Goal: Ask a question

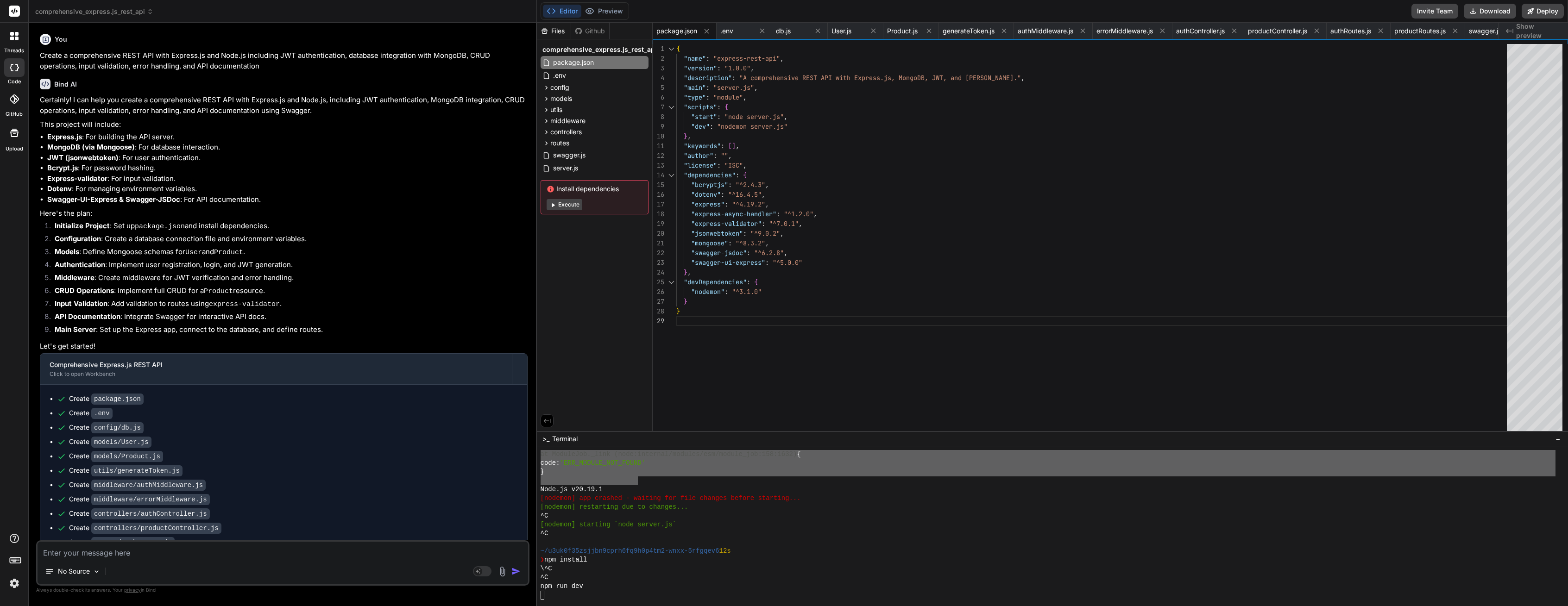
scroll to position [2841, 0]
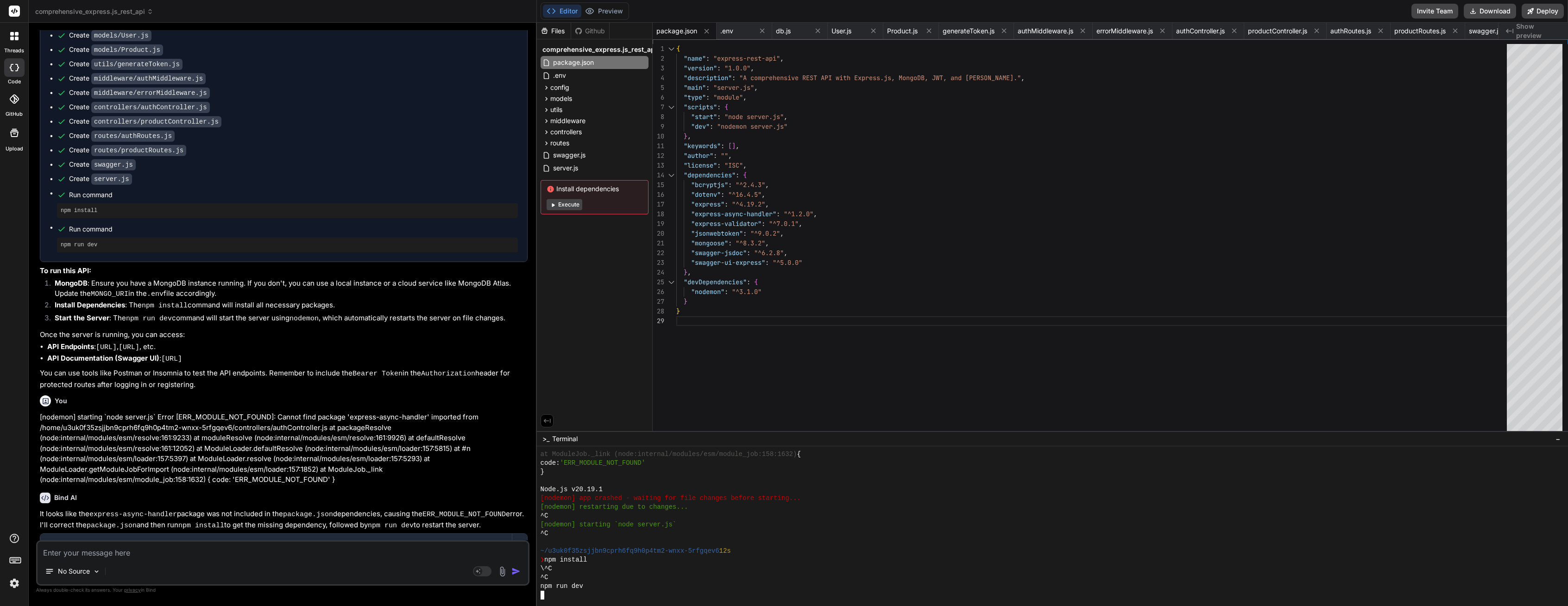
click at [703, 530] on div "^C" at bounding box center [1048, 533] width 1015 height 9
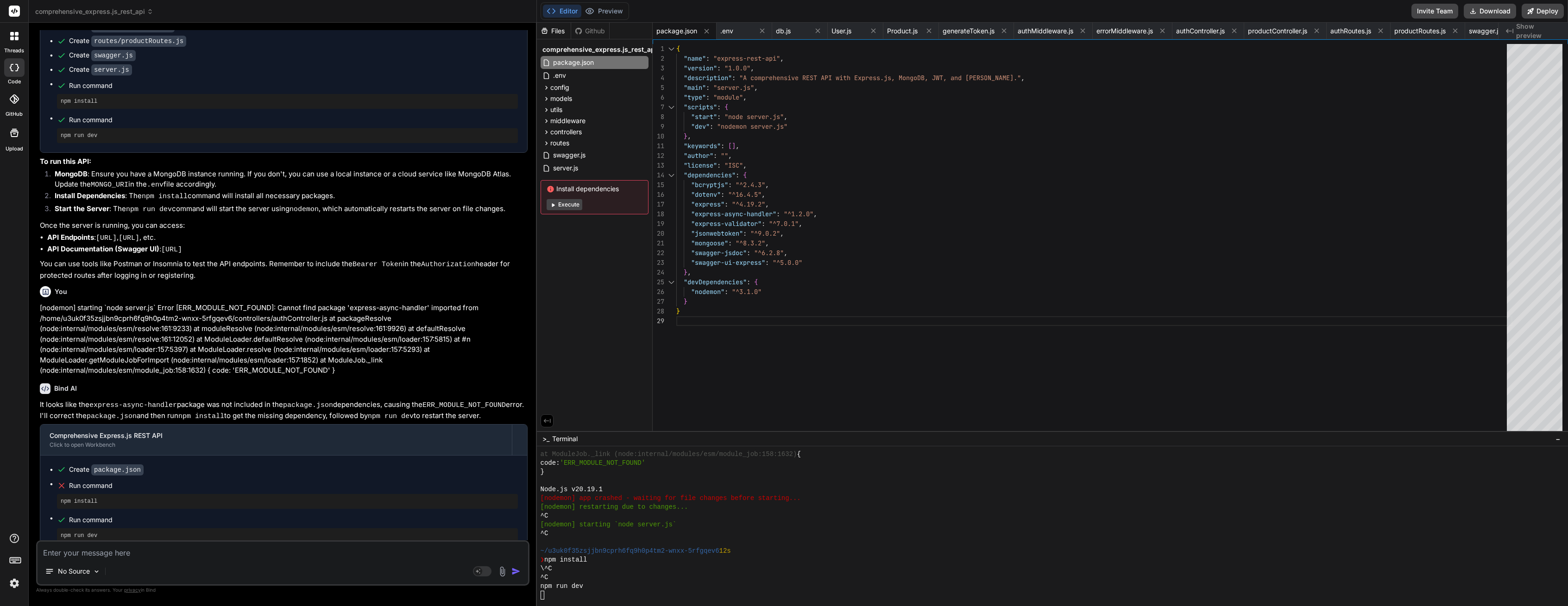
click at [176, 552] on textarea at bounding box center [282, 549] width 490 height 16
click at [710, 319] on div "{ "name" : "express-rest-api" , "version" : "1.0.0" , "description" : "A compre…" at bounding box center [1094, 239] width 836 height 391
drag, startPoint x: 108, startPoint y: 538, endPoint x: 101, endPoint y: 548, distance: 12.2
click at [108, 539] on div "Create package.json Run command npm install Run command npm run dev" at bounding box center [283, 504] width 487 height 97
click at [89, 569] on p "No Source" at bounding box center [74, 571] width 32 height 10
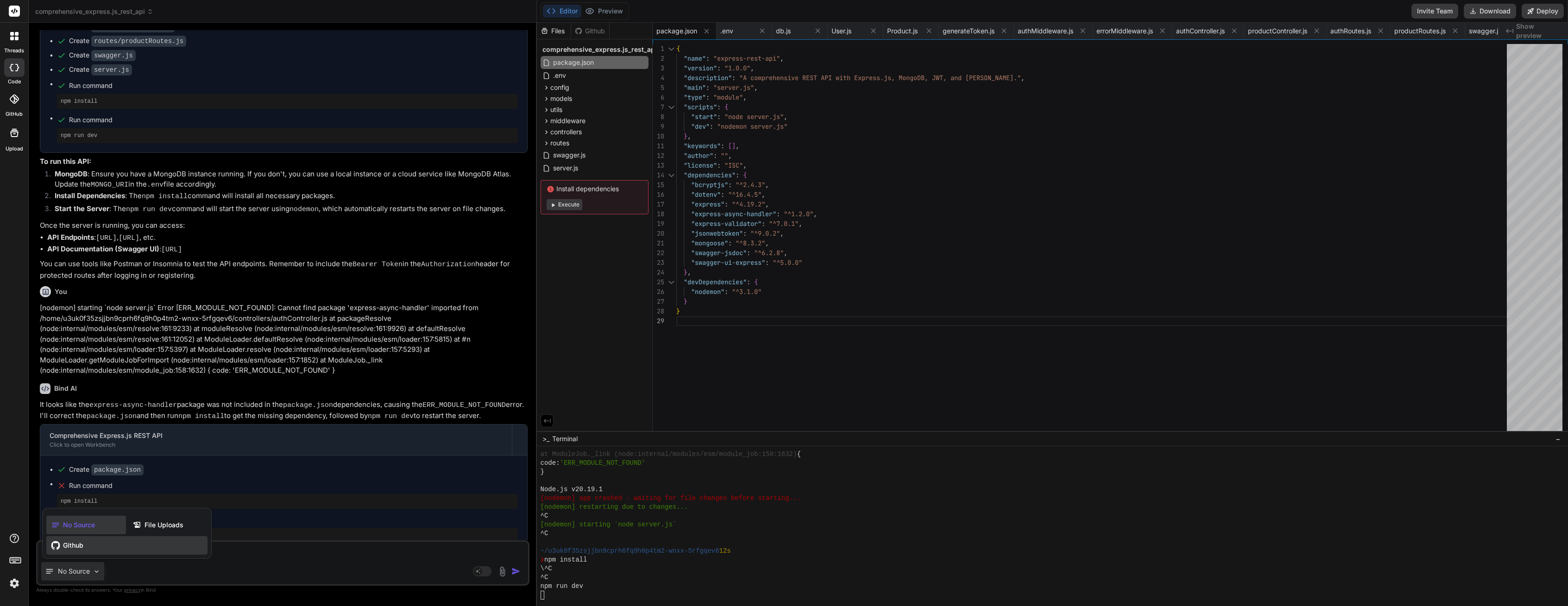
click at [84, 545] on div "Github" at bounding box center [127, 545] width 162 height 18
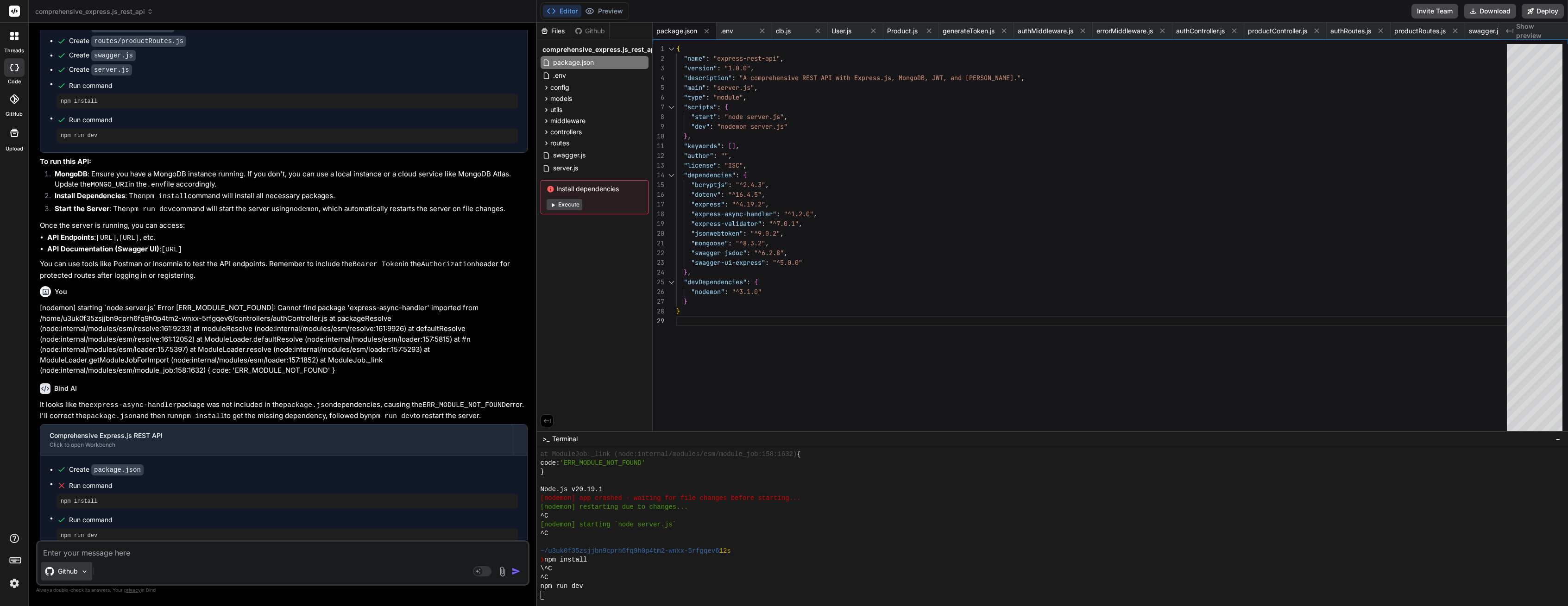
click at [89, 566] on div "Github" at bounding box center [67, 570] width 51 height 18
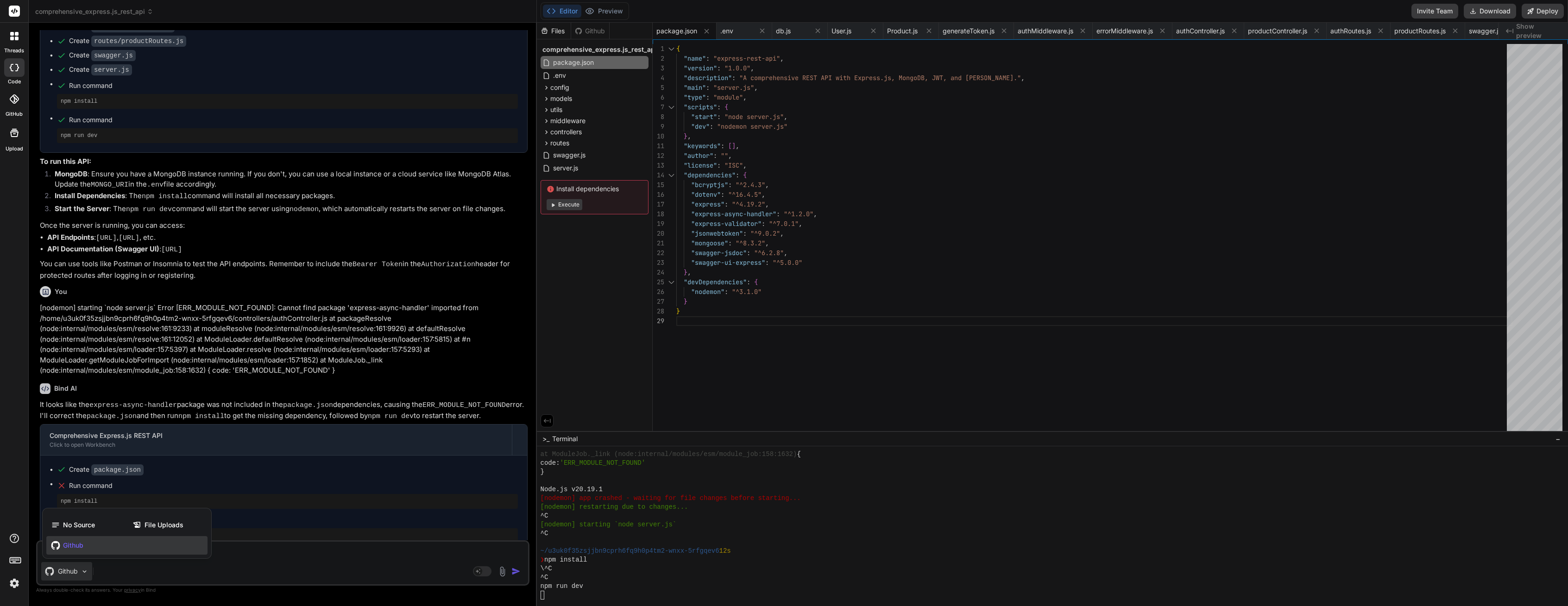
click at [89, 549] on div "Github" at bounding box center [127, 545] width 162 height 18
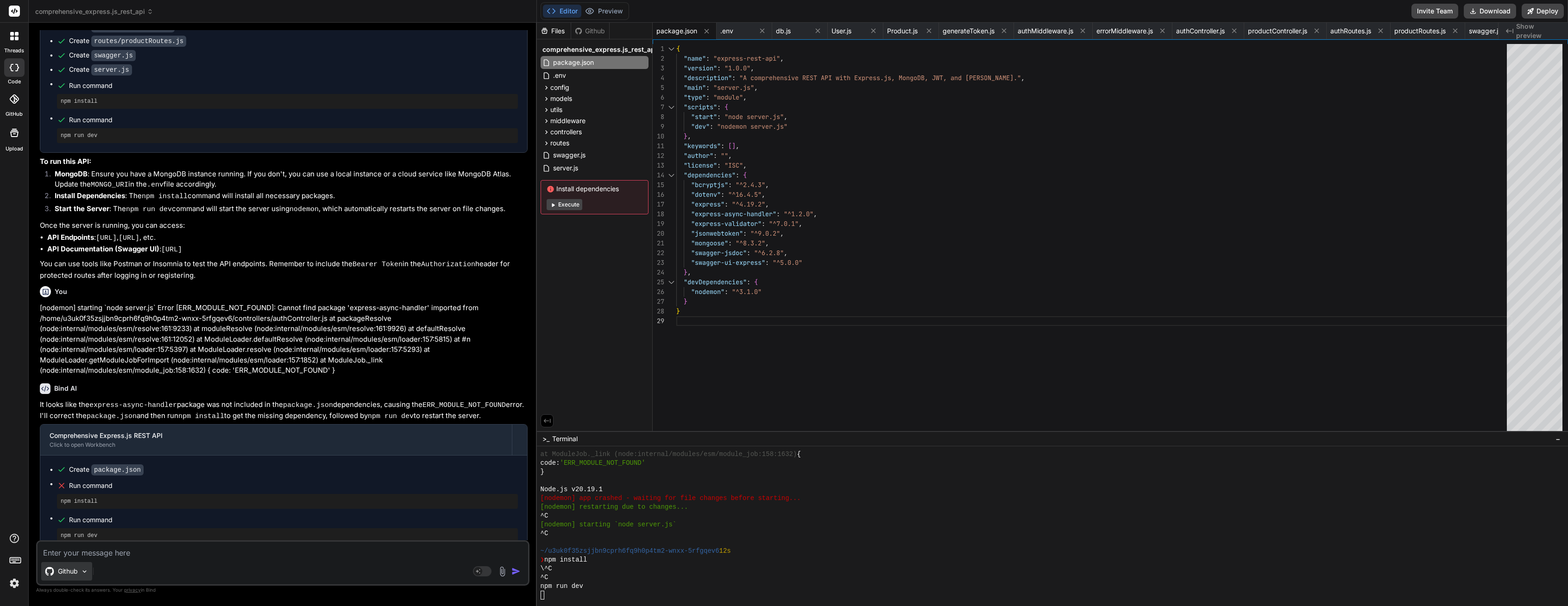
click at [84, 563] on div "Github" at bounding box center [67, 570] width 51 height 18
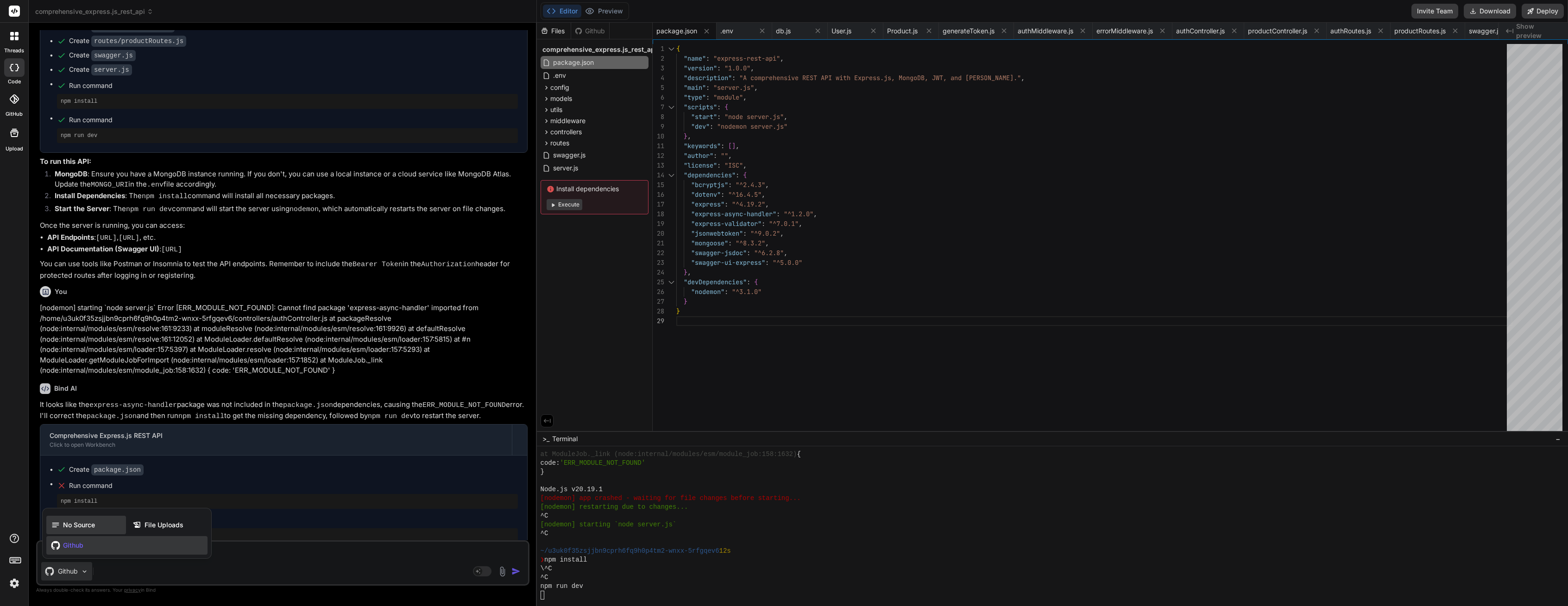
click at [85, 532] on div "No Source" at bounding box center [86, 525] width 79 height 18
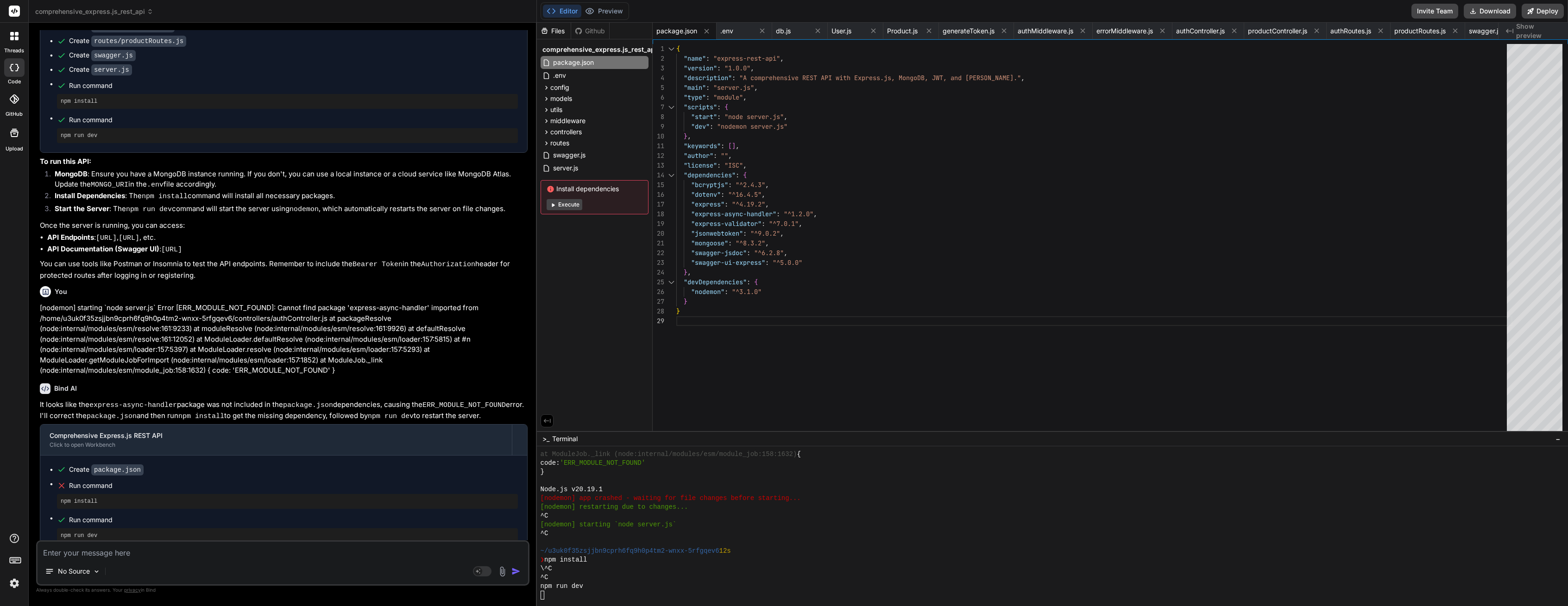
click at [83, 542] on textarea at bounding box center [282, 549] width 490 height 16
drag, startPoint x: 102, startPoint y: 229, endPoint x: 370, endPoint y: 223, distance: 268.1
click at [854, 274] on div "{ "name" : "express-rest-api" , "version" : "1.0.0" , "description" : "A compre…" at bounding box center [1094, 239] width 836 height 391
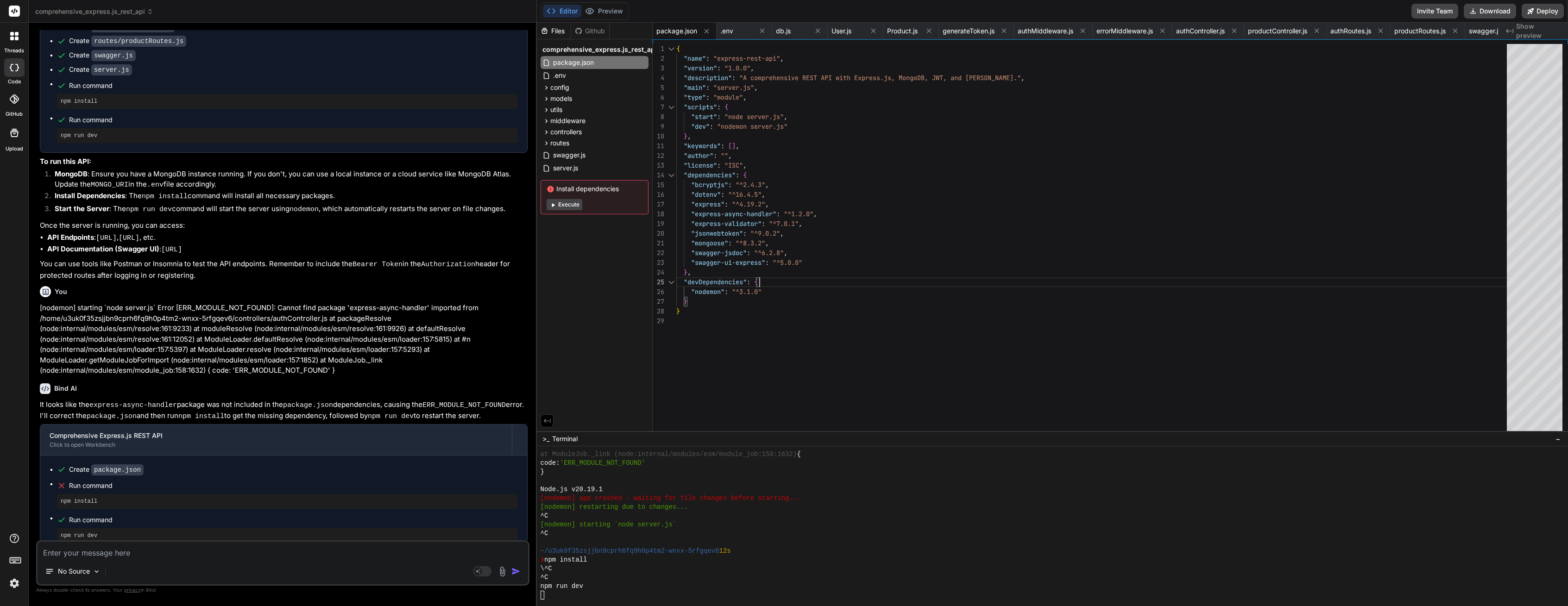
click at [809, 480] on div at bounding box center [1048, 480] width 1015 height 9
click at [14, 39] on icon at bounding box center [15, 36] width 9 height 9
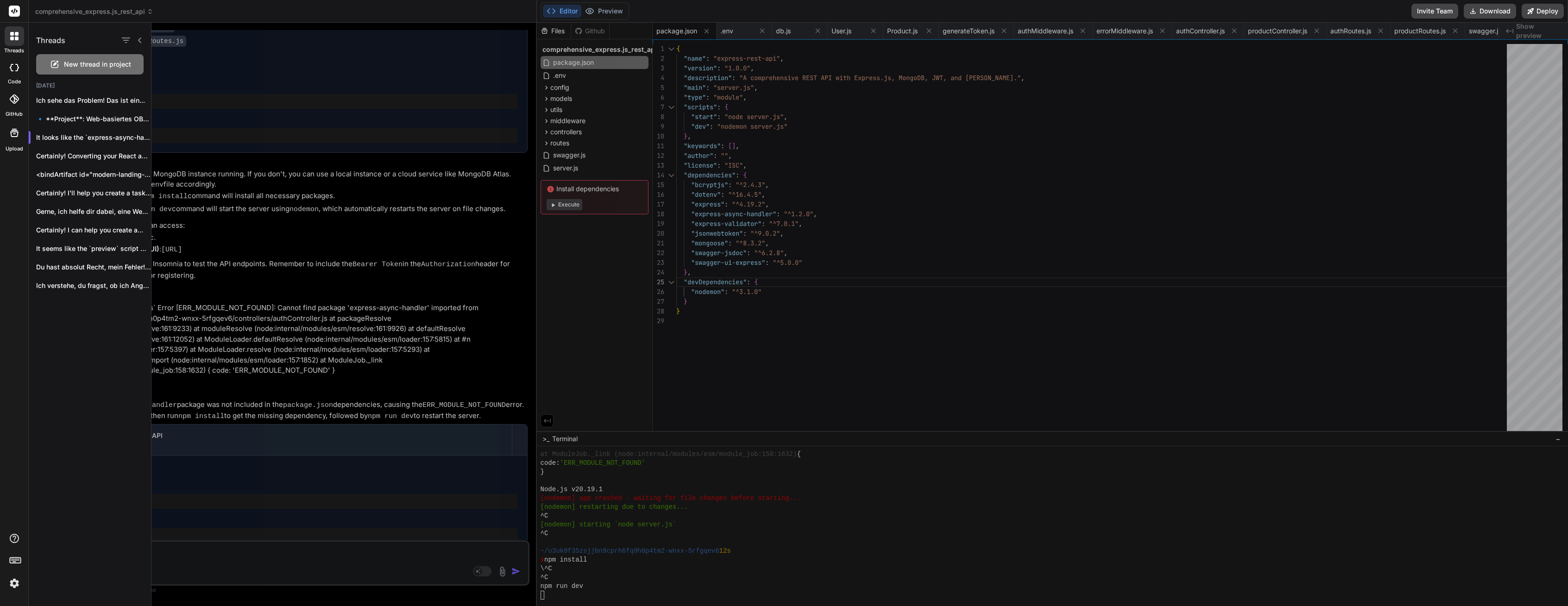
click at [8, 91] on div at bounding box center [14, 99] width 20 height 20
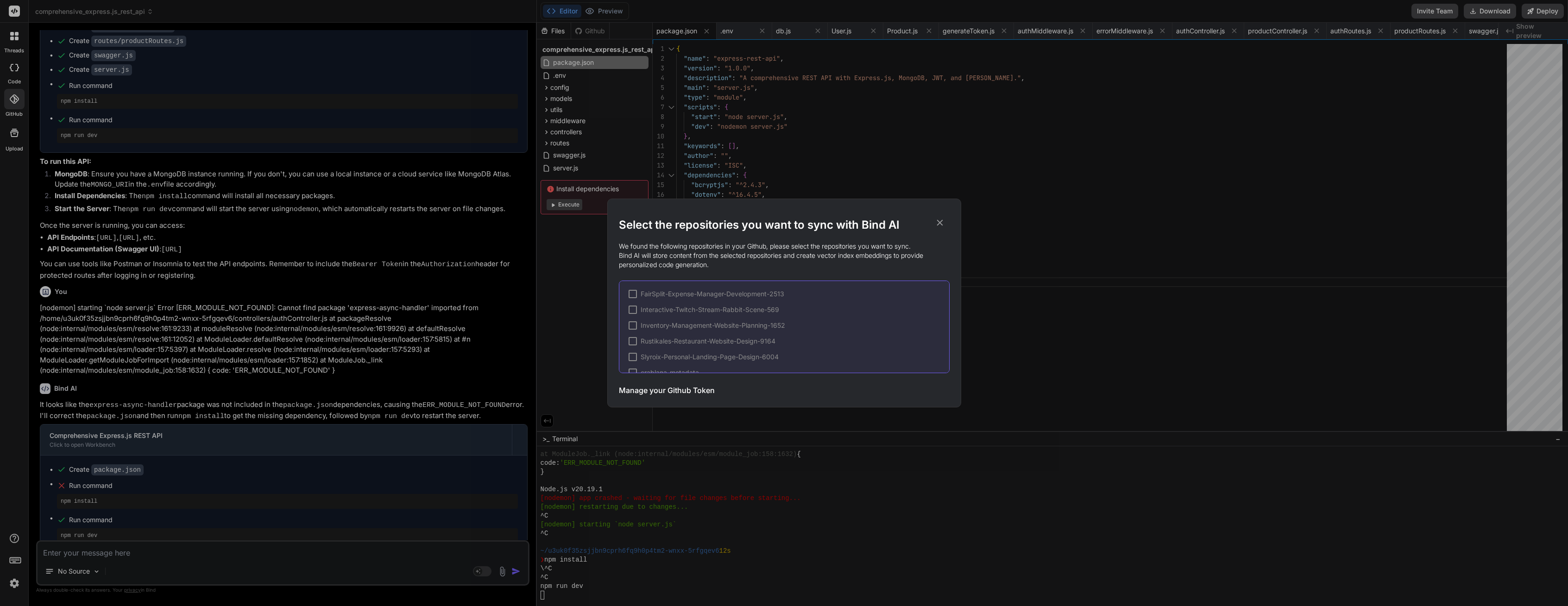
click at [6, 162] on div "Select the repositories you want to sync with Bind AI We found the following re…" at bounding box center [784, 303] width 1568 height 606
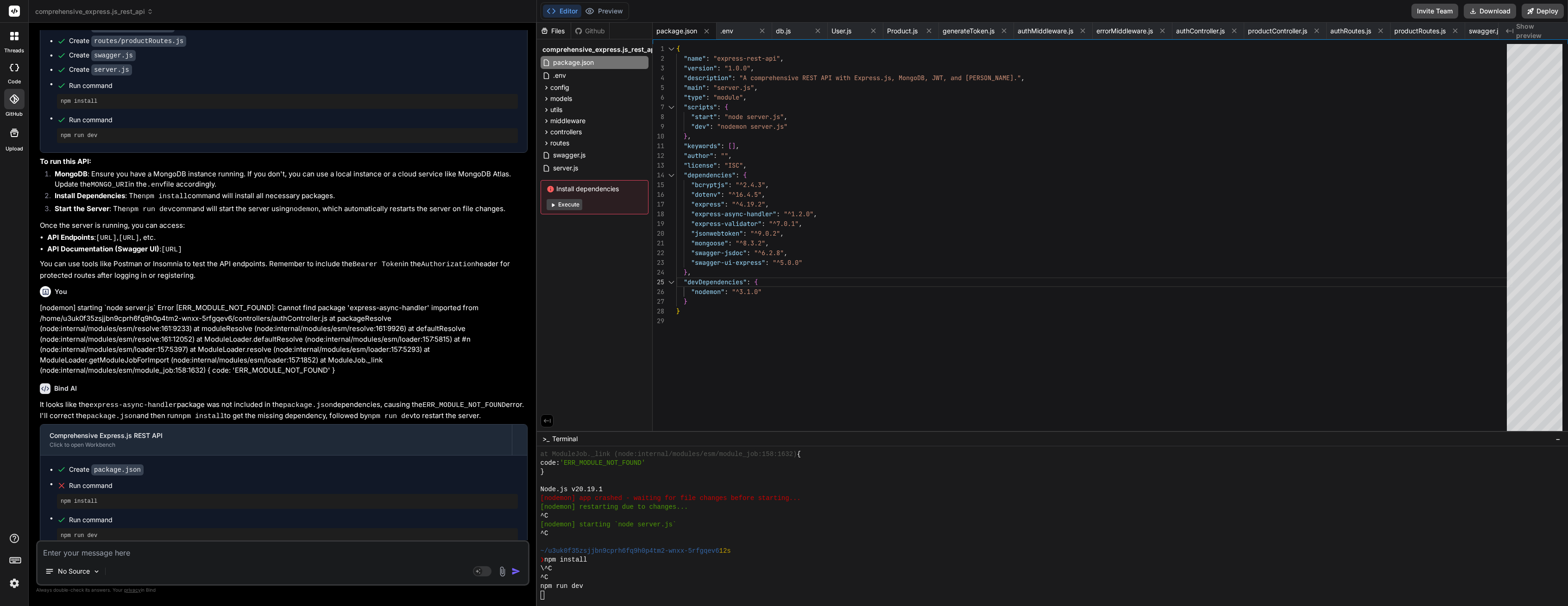
click at [9, 133] on icon at bounding box center [14, 132] width 11 height 11
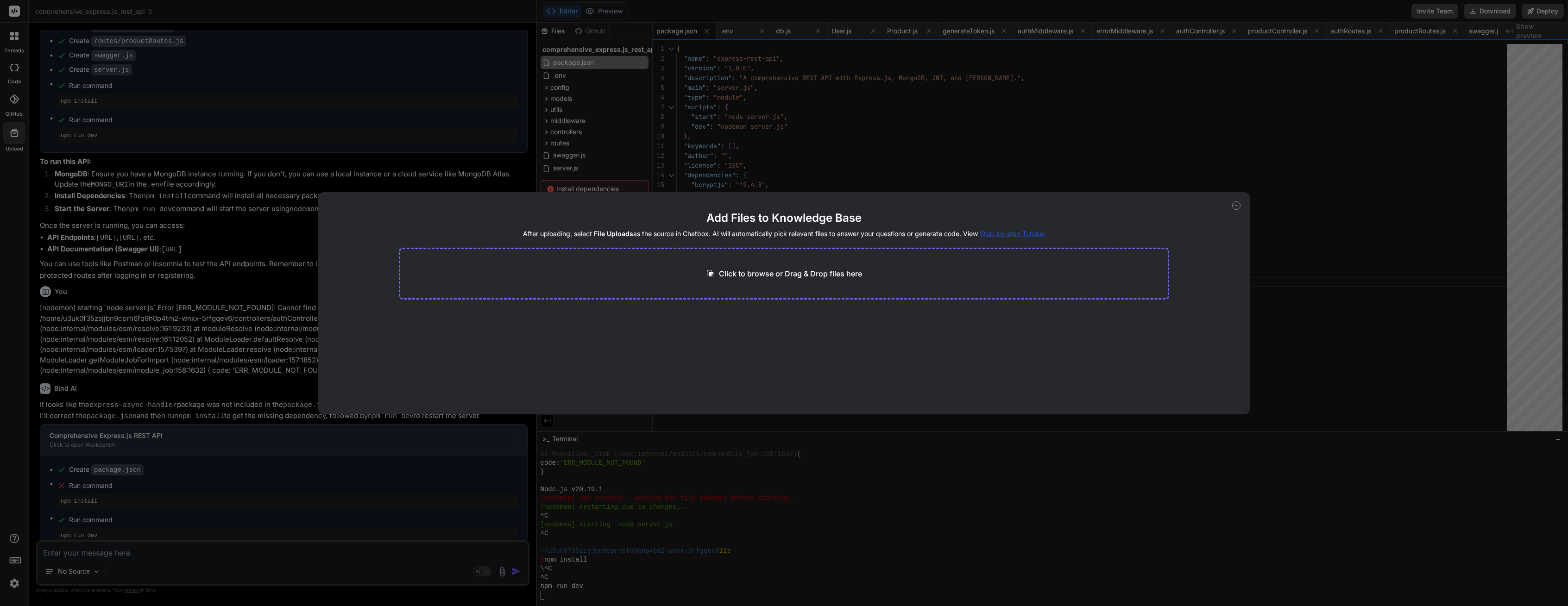
click at [9, 103] on div "Add Files to Knowledge Base After uploading, select File Uploads as the source …" at bounding box center [784, 303] width 1568 height 606
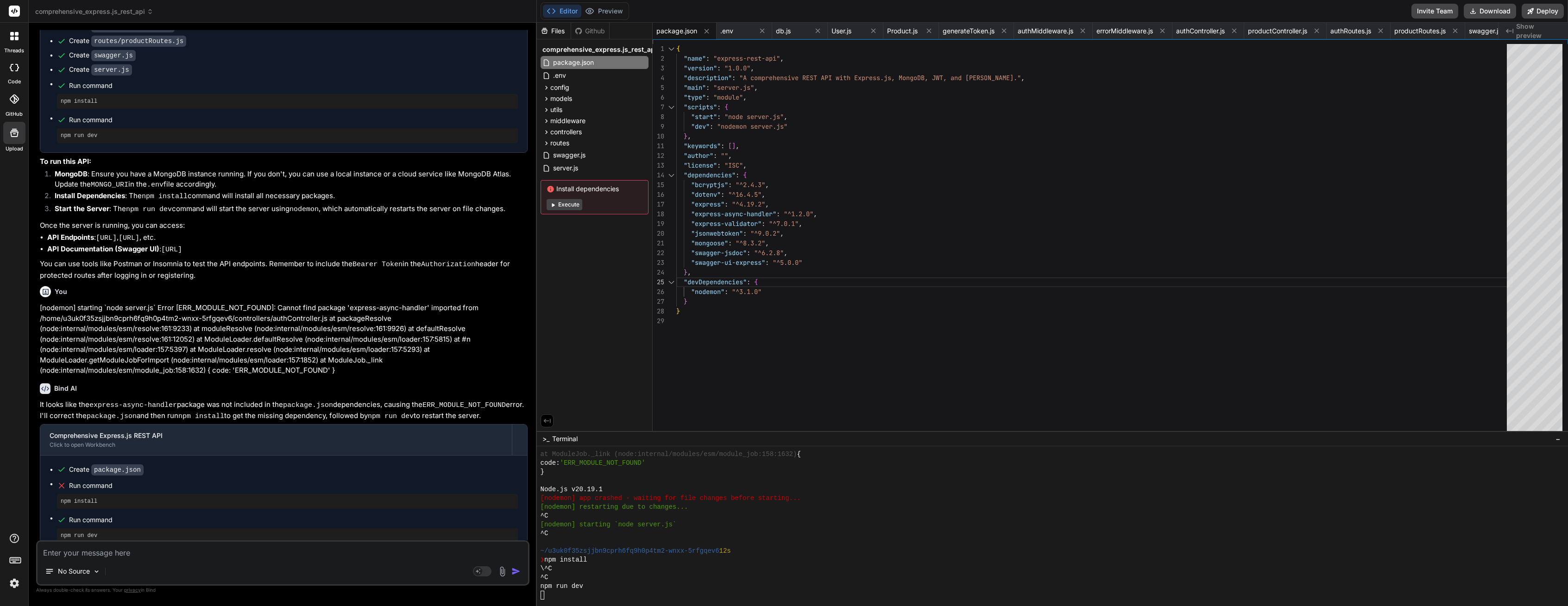
click at [10, 61] on div at bounding box center [14, 67] width 20 height 18
type textarea "x"
click at [15, 43] on div at bounding box center [15, 36] width 19 height 19
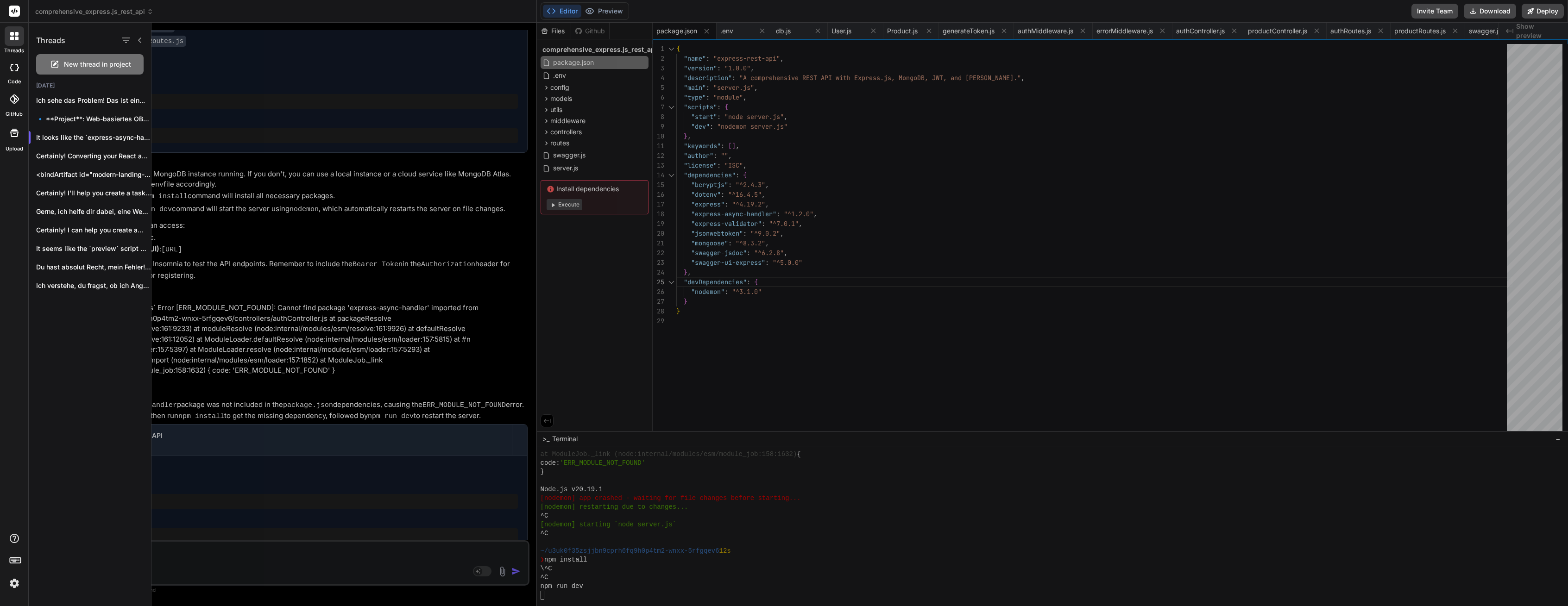
click at [16, 16] on div at bounding box center [14, 11] width 28 height 22
click at [15, 15] on rect at bounding box center [14, 11] width 11 height 11
click at [25, 394] on div "threads code GitHub Upload" at bounding box center [15, 303] width 29 height 606
click at [249, 105] on div at bounding box center [860, 313] width 1417 height 583
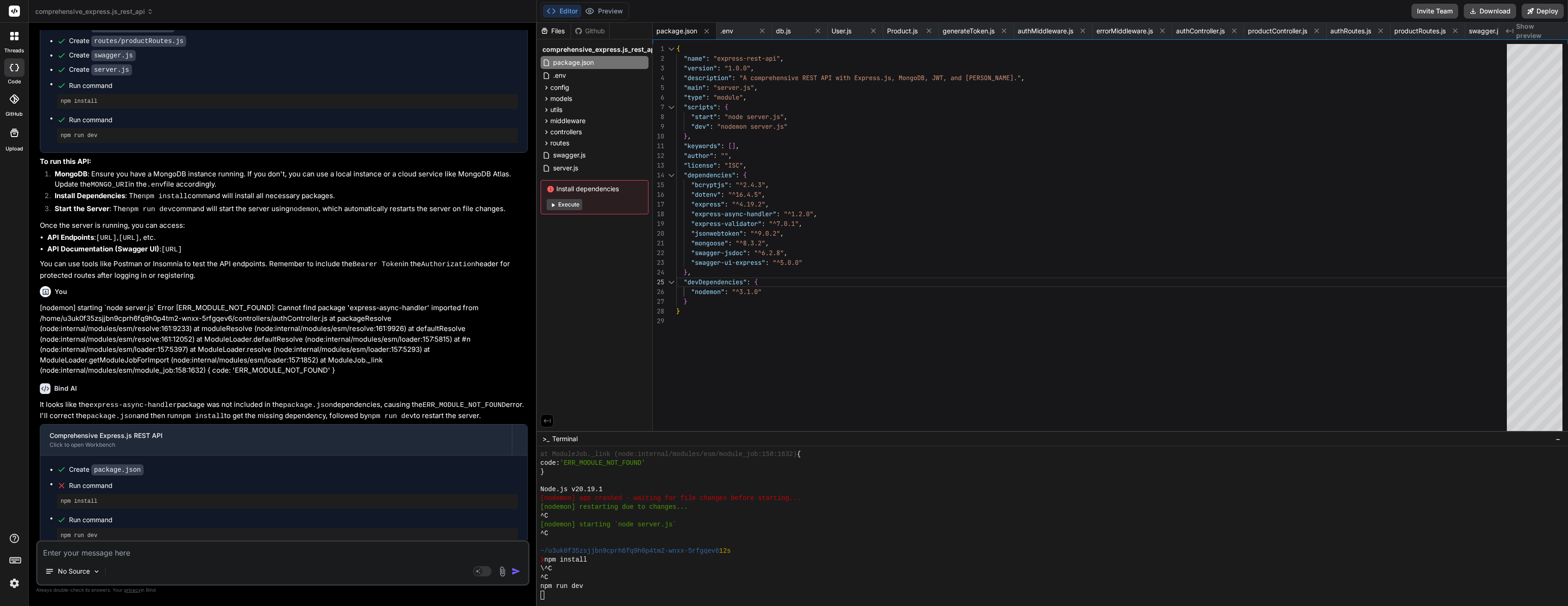
click at [9, 92] on div at bounding box center [14, 99] width 20 height 20
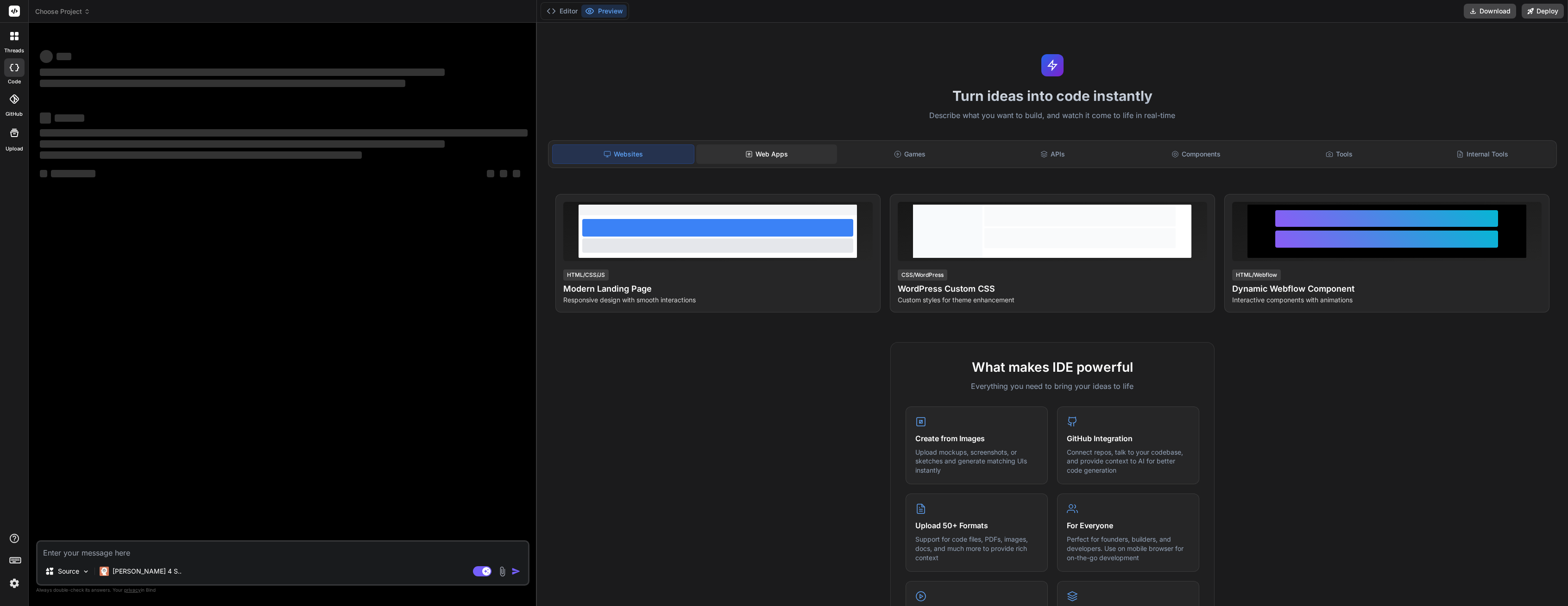
click at [804, 149] on div "Web Apps" at bounding box center [767, 154] width 141 height 19
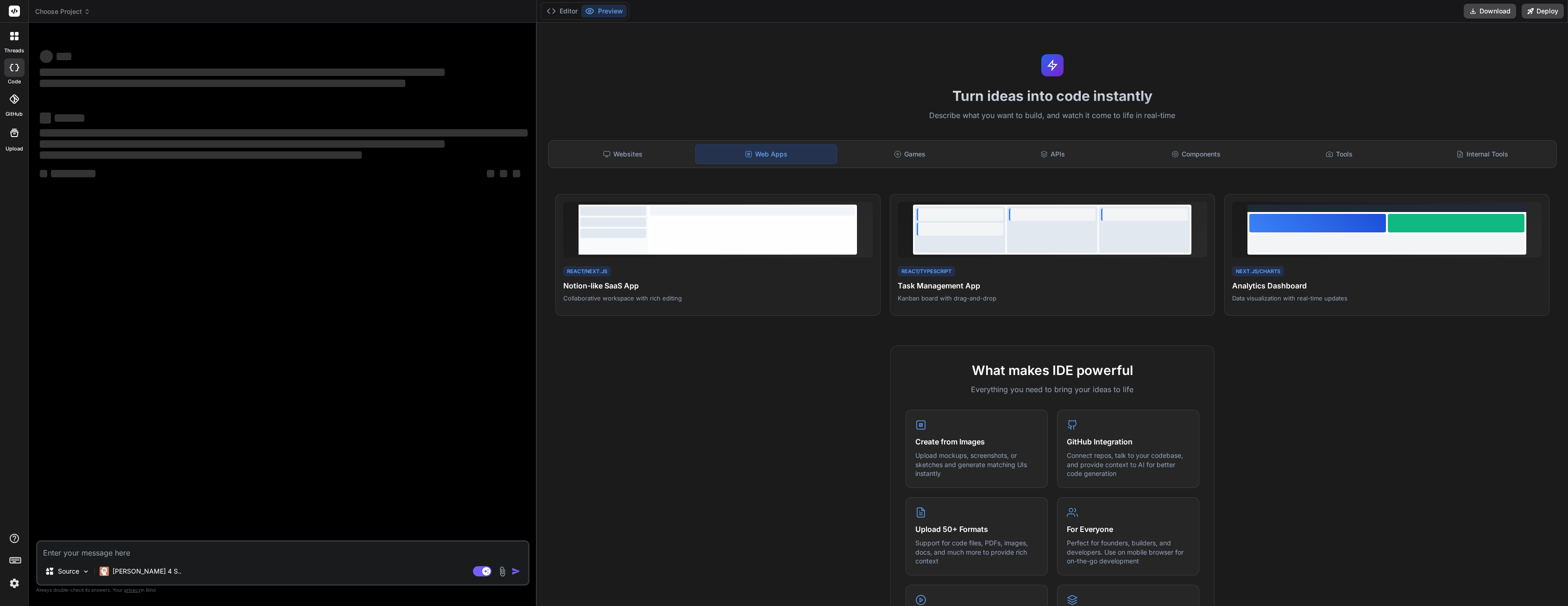
click at [795, 152] on div "Web Apps" at bounding box center [766, 154] width 142 height 19
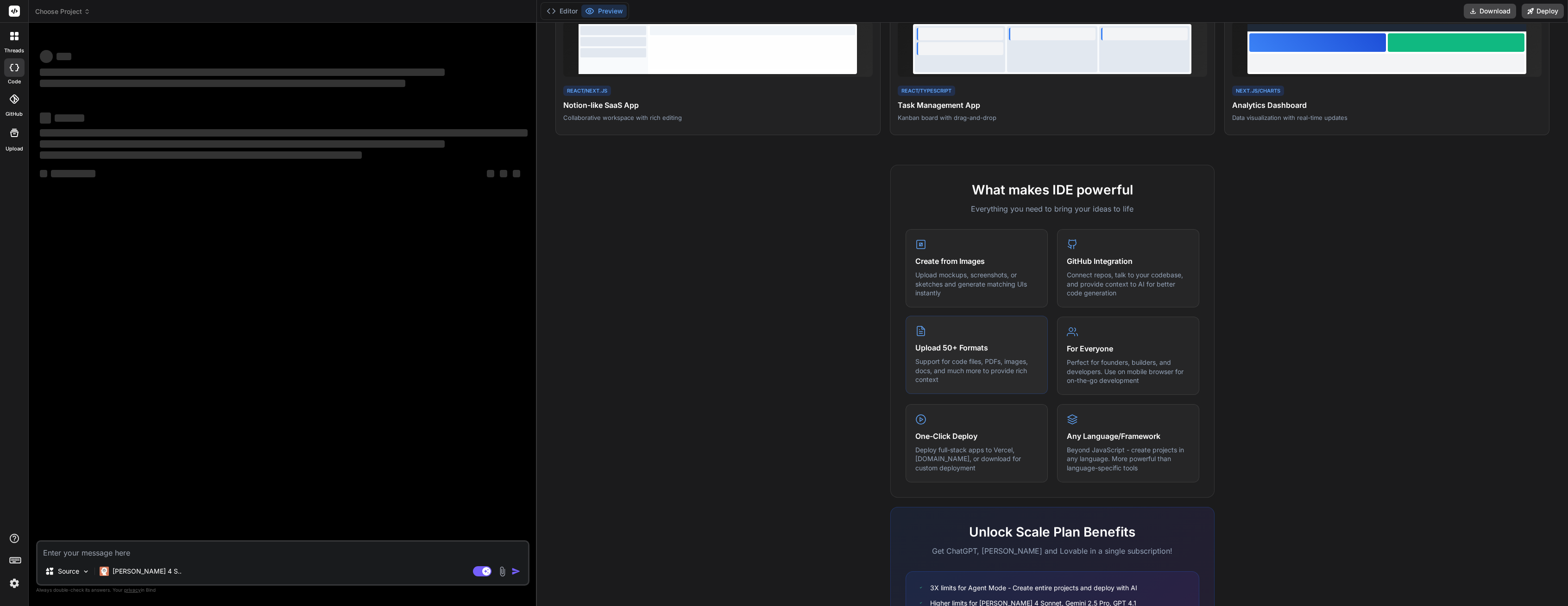
scroll to position [280, 0]
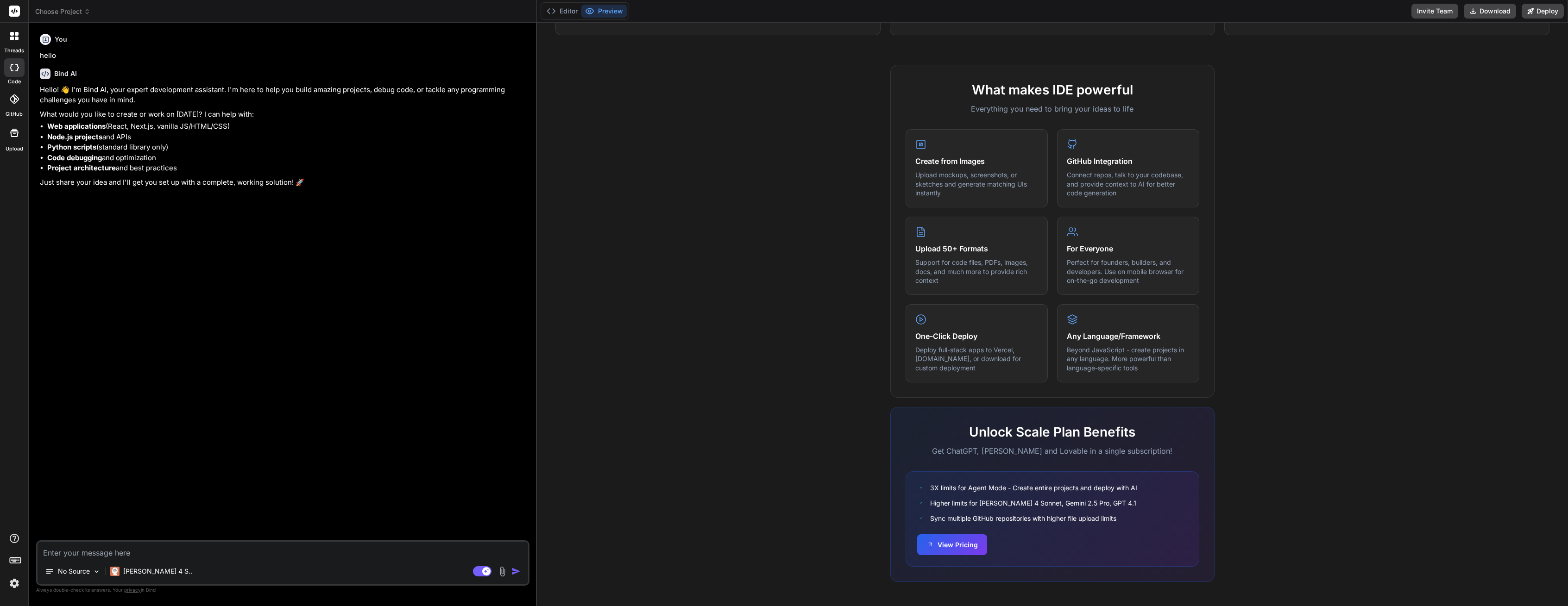
type textarea "x"
